Goal: Transaction & Acquisition: Book appointment/travel/reservation

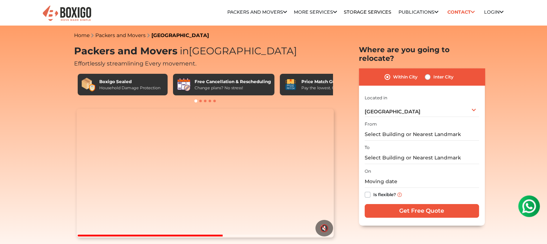
click at [443, 73] on label "Inter City" at bounding box center [443, 77] width 20 height 9
click at [430, 73] on input "Inter City" at bounding box center [427, 76] width 6 height 7
radio input "true"
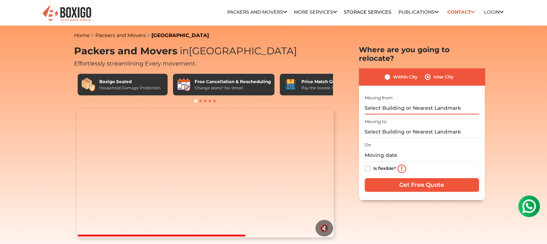
click at [424, 102] on input "text" at bounding box center [421, 108] width 114 height 13
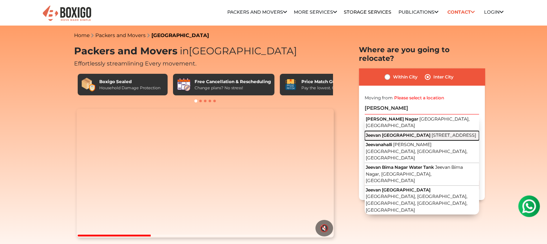
click at [431, 132] on span "[STREET_ADDRESS]" at bounding box center [453, 134] width 45 height 5
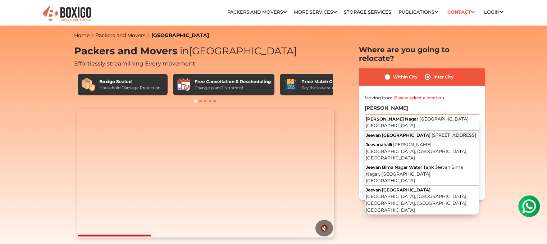
type input "Jeevan Bhima Nagar Police Station, Jeevan Bima Nagar Main Road, LIC Colony, HAL…"
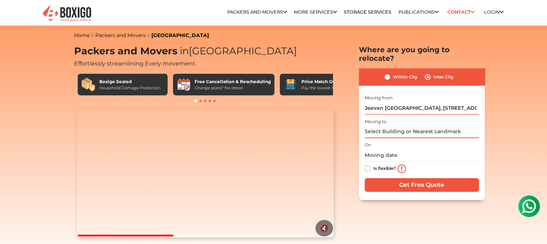
click at [420, 125] on input "text" at bounding box center [421, 131] width 114 height 13
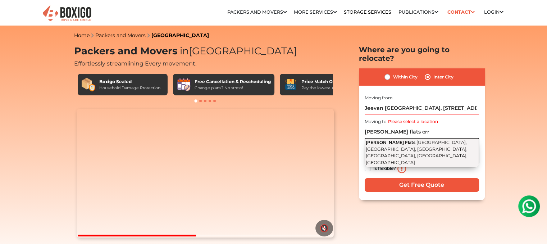
click at [421, 139] on span "[GEOGRAPHIC_DATA], [GEOGRAPHIC_DATA], [GEOGRAPHIC_DATA], [GEOGRAPHIC_DATA], [GE…" at bounding box center [416, 152] width 102 height 26
type input "[PERSON_NAME] Flats, [GEOGRAPHIC_DATA], [GEOGRAPHIC_DATA], [GEOGRAPHIC_DATA], […"
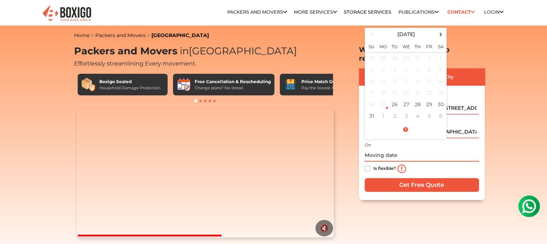
click at [414, 149] on input "text" at bounding box center [421, 155] width 114 height 13
click at [407, 98] on td "27" at bounding box center [406, 104] width 12 height 12
type input "08/27/2025 12:00 AM"
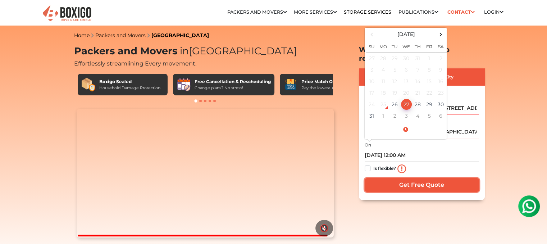
click at [404, 178] on input "Get Free Quote" at bounding box center [421, 185] width 114 height 14
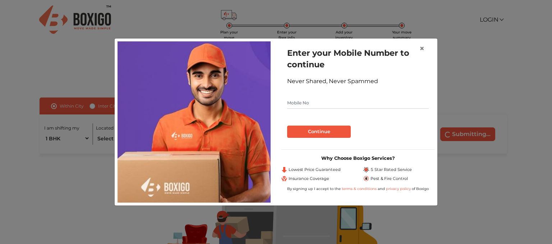
click at [398, 94] on form "Enter your Mobile Number to continue Never Shared, Never Spammed Continue" at bounding box center [358, 92] width 142 height 91
click at [377, 106] on input "text" at bounding box center [358, 103] width 142 height 12
type input "9500647034"
click at [335, 133] on button "Continue" at bounding box center [319, 131] width 64 height 12
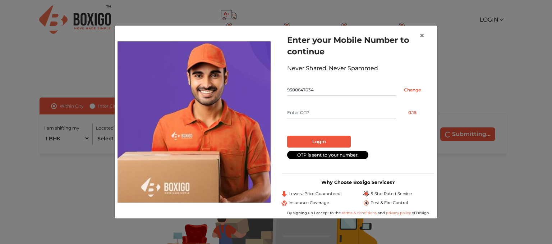
click at [320, 112] on input "text" at bounding box center [341, 113] width 109 height 12
type input "7091"
click at [307, 143] on button "Login" at bounding box center [319, 141] width 64 height 12
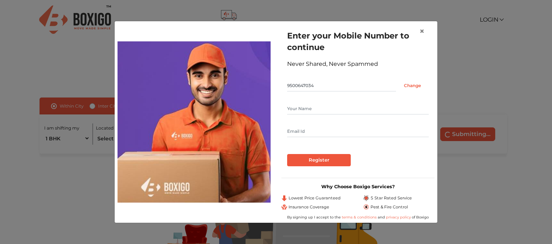
click at [308, 113] on input "text" at bounding box center [358, 109] width 142 height 12
type input "[PERSON_NAME]"
click at [311, 125] on input "text" at bounding box center [358, 131] width 142 height 12
type input "[EMAIL_ADDRESS][DOMAIN_NAME]"
click at [328, 157] on input "Register" at bounding box center [319, 160] width 64 height 12
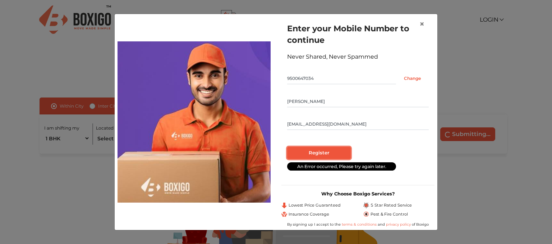
click at [328, 157] on input "Register" at bounding box center [319, 153] width 64 height 12
radio input "false"
radio input "true"
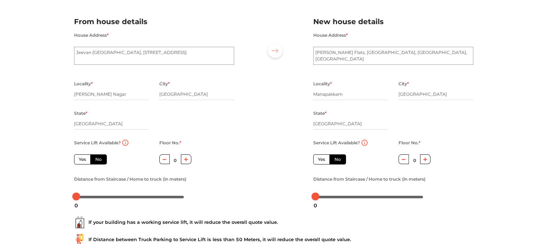
scroll to position [46, 0]
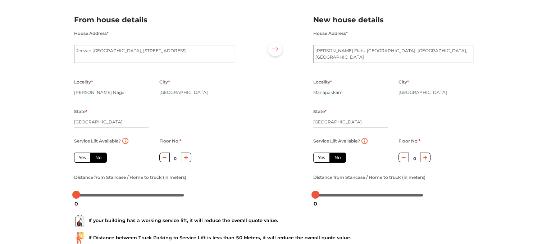
click at [185, 158] on icon "button" at bounding box center [186, 158] width 4 height 4
type input "3"
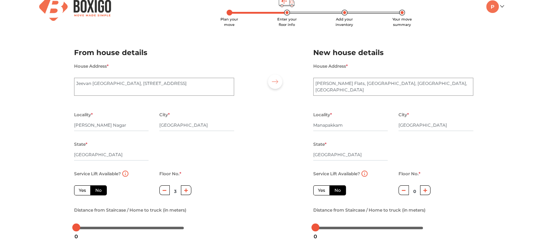
scroll to position [12, 0]
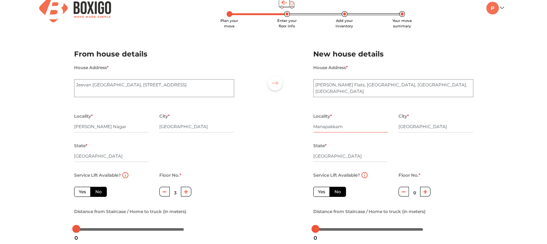
click at [346, 126] on input "Manapakkam" at bounding box center [350, 127] width 75 height 12
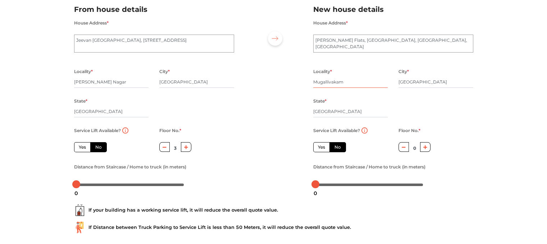
scroll to position [88, 0]
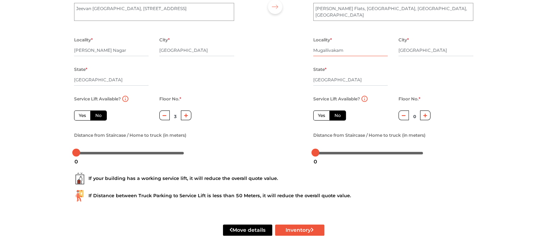
type input "Mugallivakam"
click at [430, 114] on button "button" at bounding box center [425, 115] width 10 height 10
click at [427, 114] on icon "button" at bounding box center [425, 115] width 4 height 4
click at [404, 118] on button "button" at bounding box center [403, 115] width 10 height 10
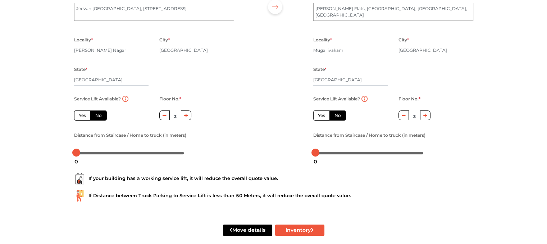
type input "2"
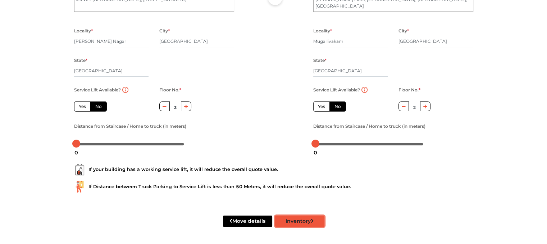
click at [303, 221] on button "Inventory" at bounding box center [299, 220] width 49 height 11
radio input "true"
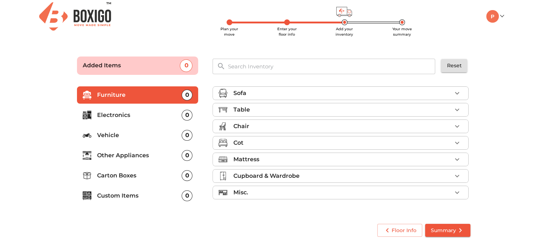
scroll to position [3, 0]
click at [321, 161] on div "Mattress" at bounding box center [342, 159] width 219 height 9
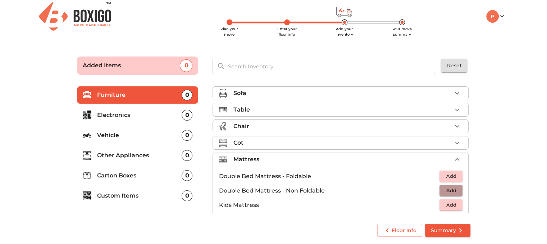
click at [443, 191] on span "Add" at bounding box center [451, 190] width 16 height 8
click at [181, 133] on div "0" at bounding box center [186, 135] width 11 height 11
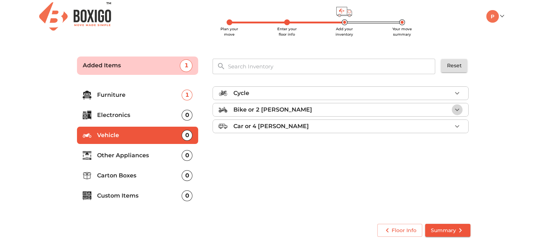
click at [459, 107] on icon "button" at bounding box center [456, 109] width 9 height 9
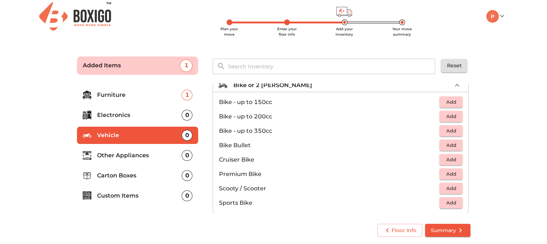
scroll to position [16, 0]
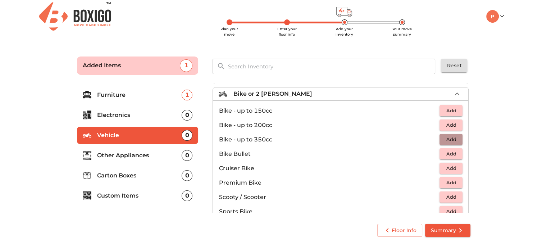
click at [456, 143] on button "Add" at bounding box center [450, 139] width 23 height 11
click at [168, 154] on p "Other Appliances" at bounding box center [139, 155] width 85 height 9
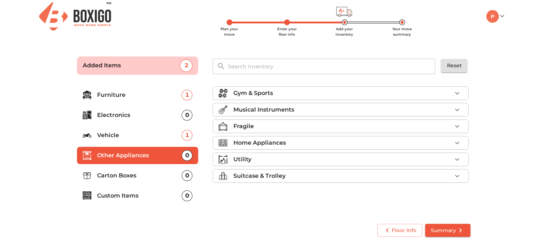
scroll to position [0, 0]
click at [260, 180] on li "Suitcase & Trolley" at bounding box center [340, 175] width 255 height 13
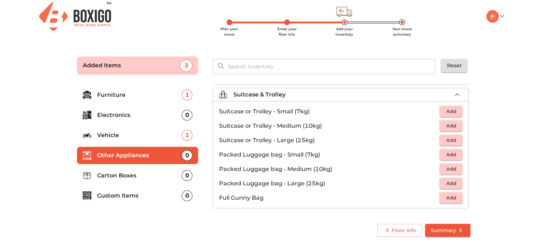
scroll to position [81, 0]
click at [439, 137] on button "Add" at bounding box center [450, 140] width 23 height 11
click at [153, 173] on p "Carton Boxes" at bounding box center [139, 175] width 85 height 9
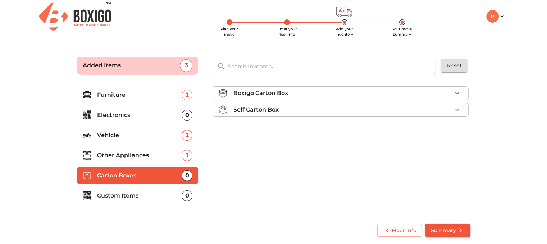
scroll to position [0, 0]
click at [457, 109] on icon "button" at bounding box center [457, 109] width 4 height 3
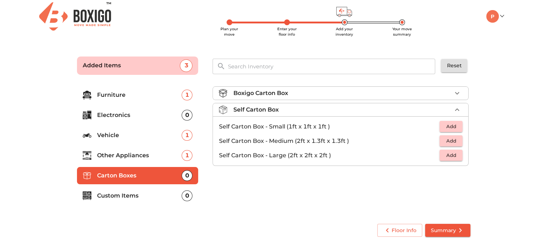
click at [447, 143] on span "Add" at bounding box center [451, 141] width 16 height 8
click at [456, 143] on icon "button" at bounding box center [456, 141] width 9 height 9
click at [139, 194] on p "Custom Items" at bounding box center [139, 195] width 85 height 9
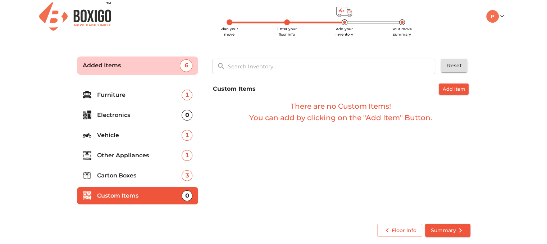
click at [146, 173] on p "Carton Boxes" at bounding box center [139, 175] width 85 height 9
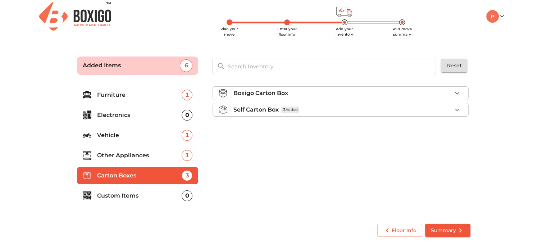
click at [148, 153] on p "Other Appliances" at bounding box center [139, 155] width 85 height 9
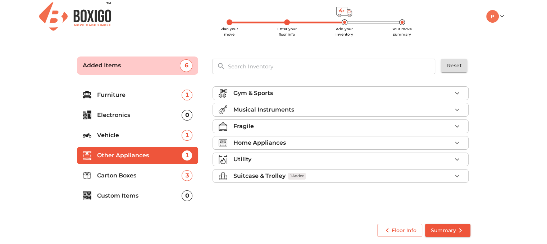
click at [152, 136] on p "Vehicle" at bounding box center [139, 135] width 85 height 9
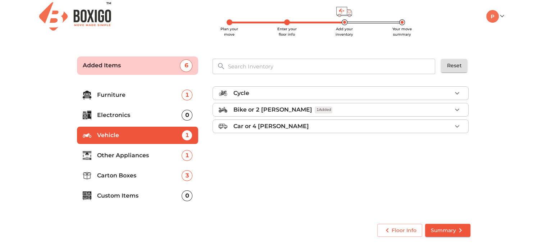
click at [156, 113] on p "Electronics" at bounding box center [139, 115] width 85 height 9
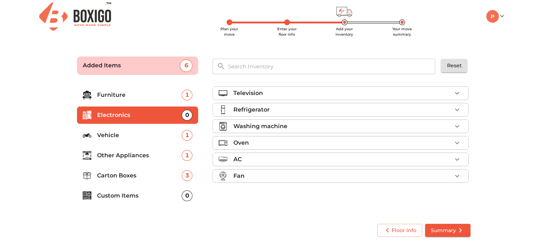
click at [158, 102] on li "Furniture 1" at bounding box center [137, 94] width 121 height 17
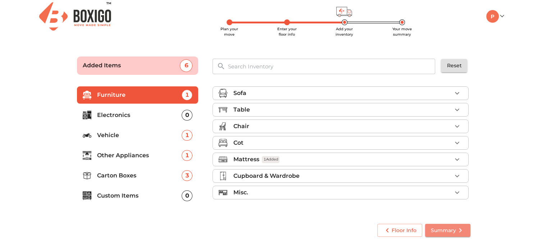
click at [441, 226] on span "Summary" at bounding box center [448, 230] width 34 height 9
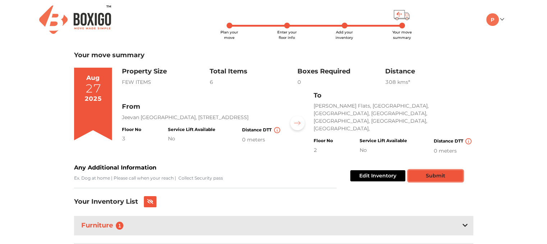
click at [440, 172] on button "Submit" at bounding box center [435, 175] width 55 height 11
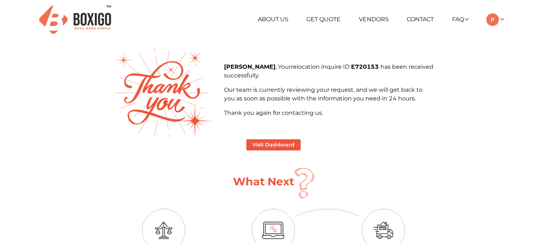
click at [322, 23] on ul "About Us Get Quote Vendors Contact FAQ Customer FAQ Vendor FAQ My Moves My Prof…" at bounding box center [352, 19] width 303 height 13
click at [323, 19] on link "Get Quote" at bounding box center [323, 19] width 34 height 7
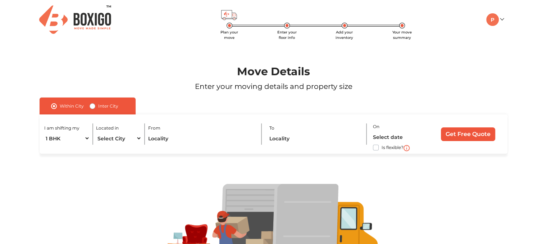
click at [98, 108] on label "Inter City" at bounding box center [108, 106] width 20 height 9
click at [91, 108] on input "Inter City" at bounding box center [92, 105] width 6 height 7
radio input "true"
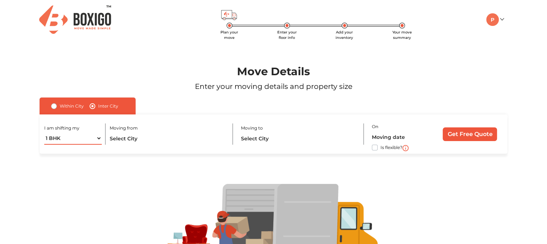
click at [92, 142] on select "1 BHK 2 BHK 3 BHK 3 + BHK FEW ITEMS" at bounding box center [73, 138] width 58 height 13
select select "FEW ITEMS"
click at [44, 132] on select "1 BHK 2 BHK 3 BHK 3 + BHK FEW ITEMS" at bounding box center [73, 138] width 58 height 13
click at [155, 143] on input "text" at bounding box center [168, 138] width 116 height 13
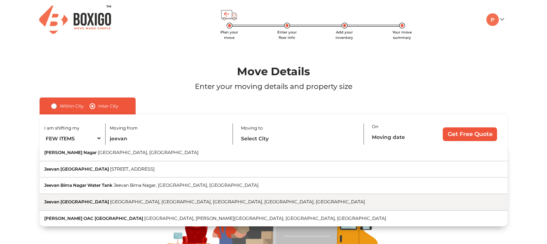
click at [178, 203] on span "[GEOGRAPHIC_DATA], [GEOGRAPHIC_DATA], [GEOGRAPHIC_DATA], [GEOGRAPHIC_DATA], [GE…" at bounding box center [237, 201] width 255 height 5
type input "[STREET_ADDRESS]"
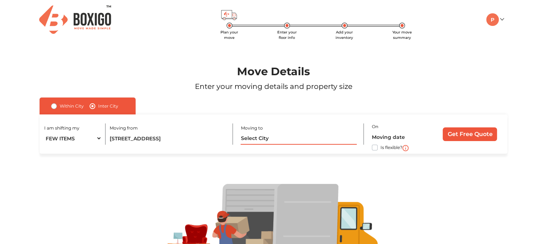
click at [291, 142] on input "text" at bounding box center [298, 138] width 116 height 13
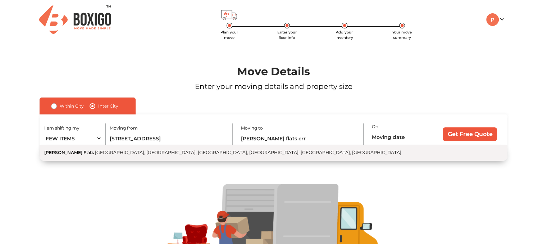
click at [287, 156] on button "[PERSON_NAME] Flats [GEOGRAPHIC_DATA], [GEOGRAPHIC_DATA], [GEOGRAPHIC_DATA], [G…" at bounding box center [274, 152] width 468 height 16
type input "[PERSON_NAME] Flats, [GEOGRAPHIC_DATA], [GEOGRAPHIC_DATA], [GEOGRAPHIC_DATA], […"
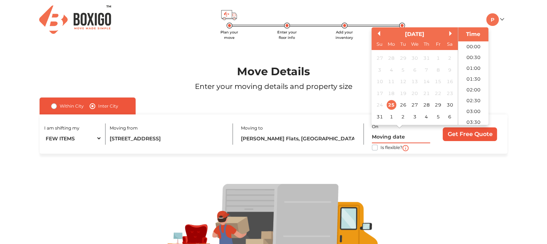
click at [381, 137] on input "text" at bounding box center [401, 136] width 58 height 13
click at [403, 108] on div "26" at bounding box center [403, 105] width 10 height 10
type input "[DATE] 12:00 AM"
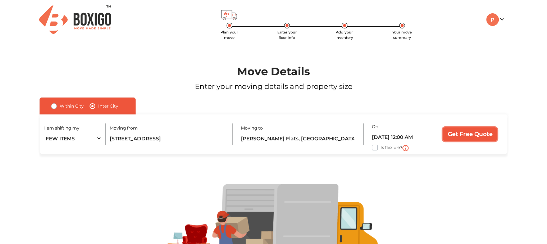
click at [463, 134] on input "Get Free Quote" at bounding box center [469, 134] width 54 height 14
